Goal: Browse casually

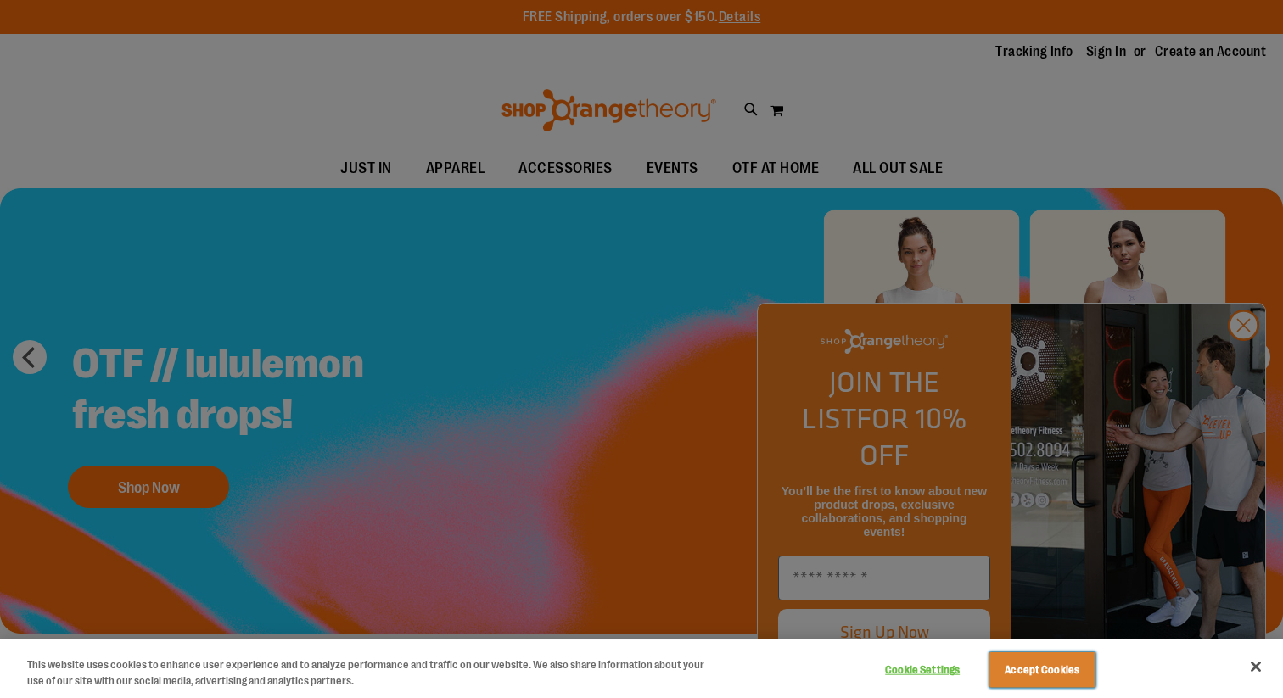
click at [1023, 664] on button "Accept Cookies" at bounding box center [1042, 670] width 106 height 36
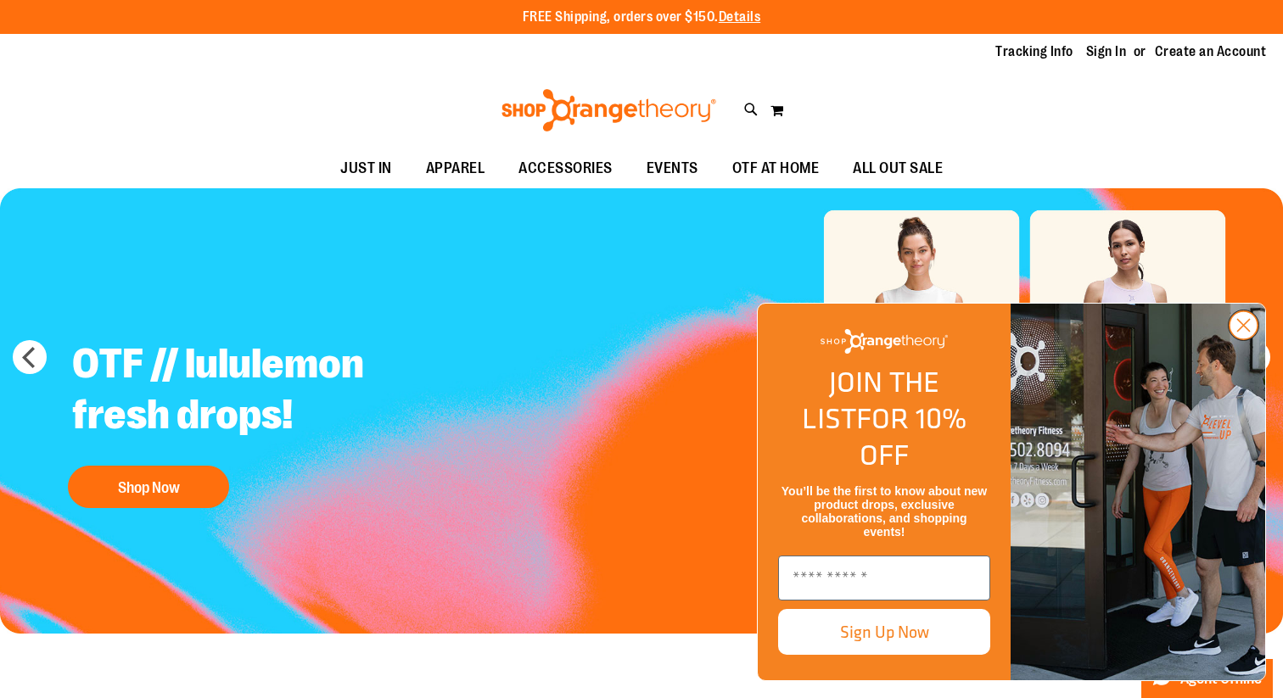
click at [1238, 339] on circle "Close dialog" at bounding box center [1243, 325] width 28 height 28
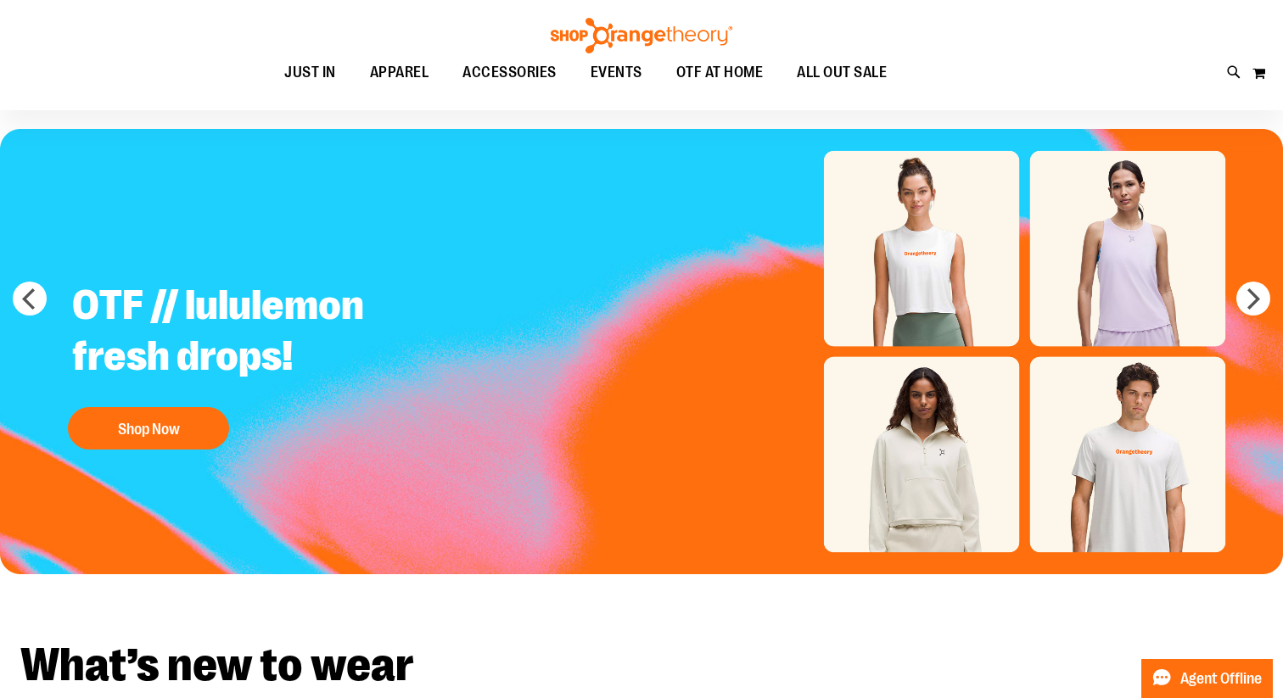
scroll to position [14, 0]
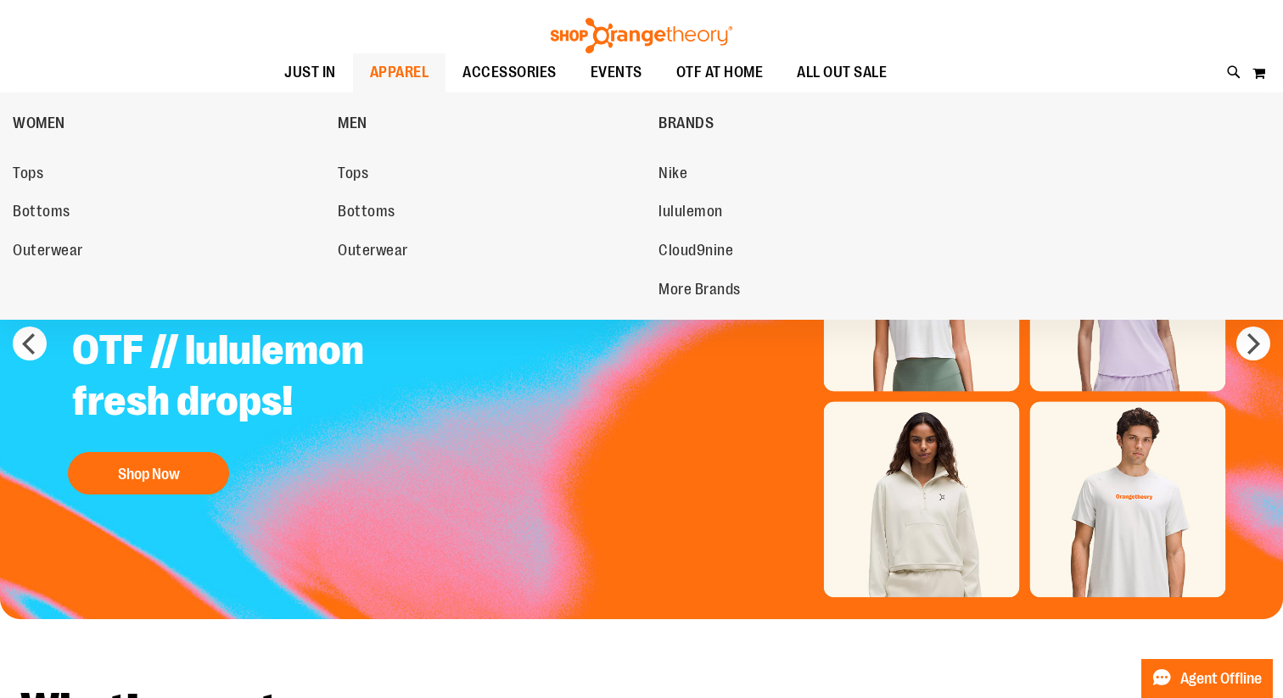
click at [401, 72] on span "APPAREL" at bounding box center [399, 72] width 59 height 38
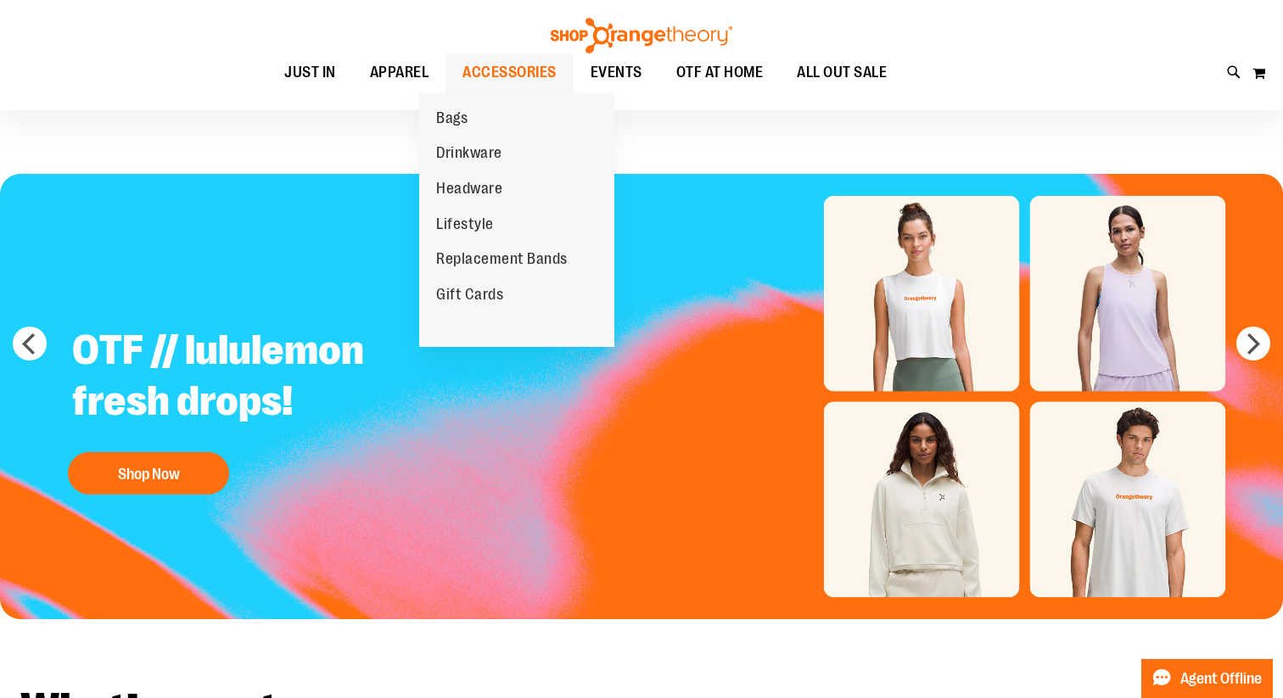
click at [468, 77] on span "ACCESSORIES" at bounding box center [509, 72] width 94 height 38
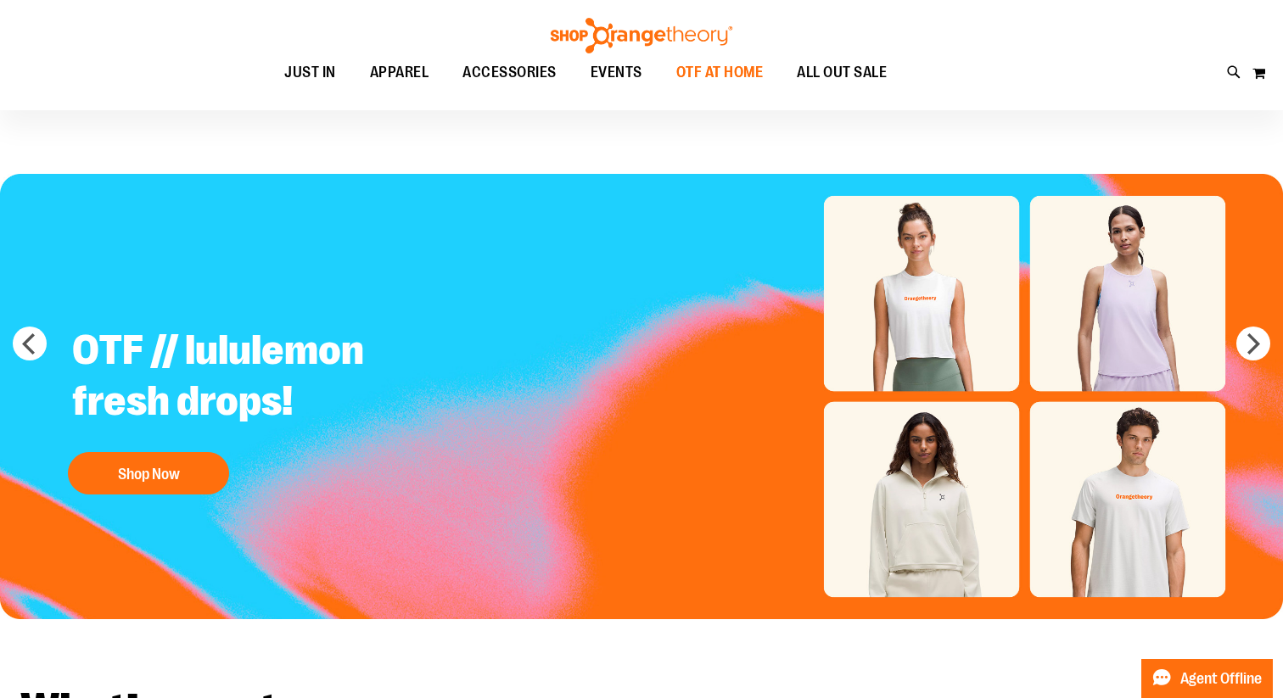
click at [728, 87] on span "OTF AT HOME" at bounding box center [719, 72] width 87 height 38
